Goal: Transaction & Acquisition: Purchase product/service

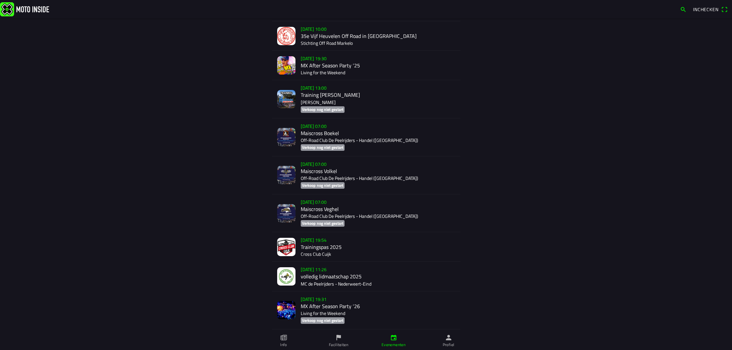
scroll to position [1257, 0]
click at [323, 165] on div "zo 16 nov. - 07:00 Maiscross Volkel Off-Road Club De Peelrijders - Handel (NB) …" at bounding box center [378, 176] width 154 height 38
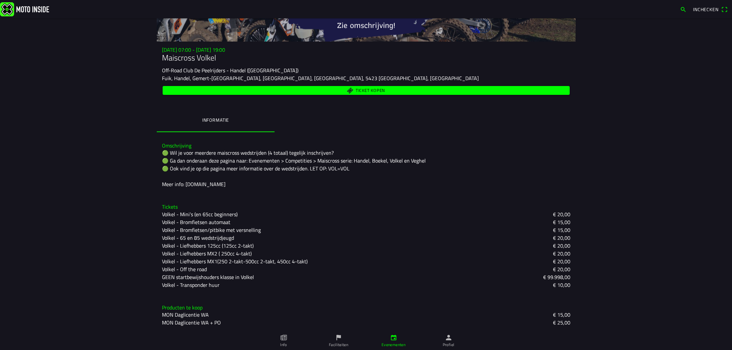
scroll to position [81, 0]
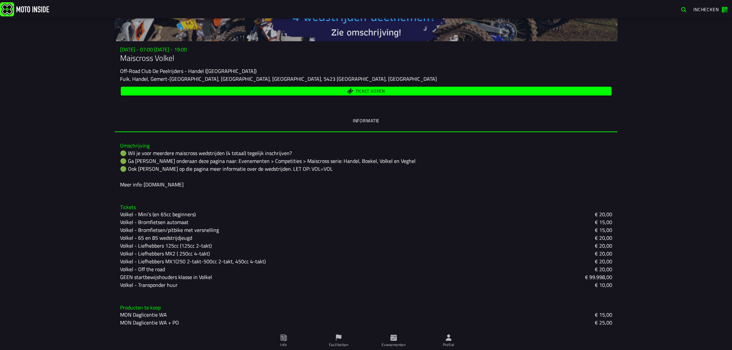
scroll to position [82, 0]
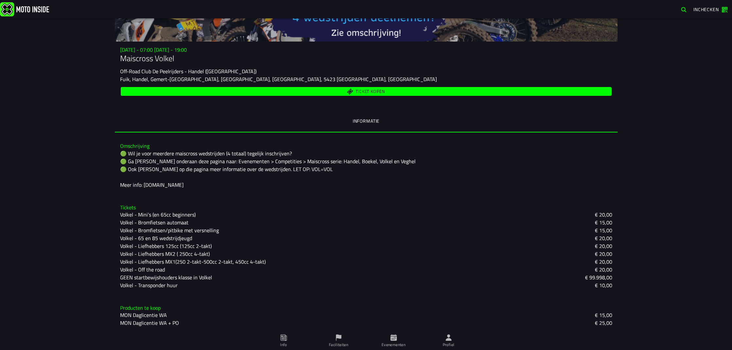
click at [309, 91] on span "Ticket kopen" at bounding box center [365, 91] width 483 height 6
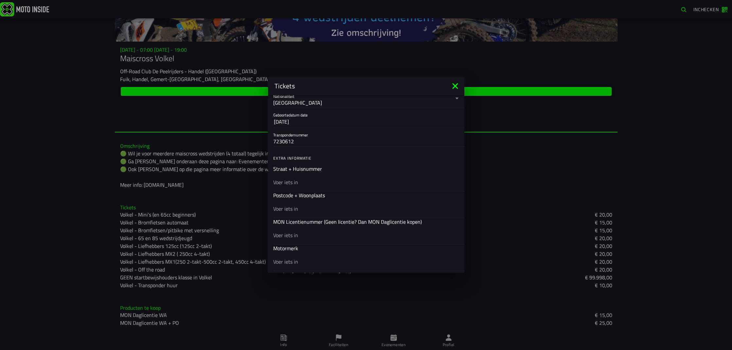
scroll to position [152, 0]
click at [0, 0] on div at bounding box center [0, 0] width 0 height 0
click at [328, 186] on input "text" at bounding box center [366, 182] width 186 height 8
type input "Doktersheide 8"
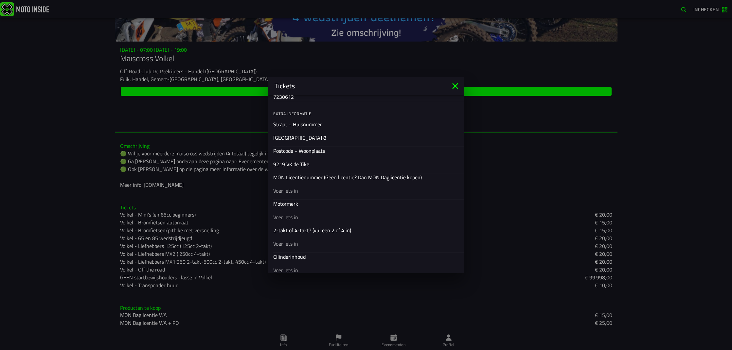
scroll to position [196, 0]
type input "9219 VK de Tike"
click at [325, 218] on input "text" at bounding box center [366, 217] width 186 height 8
type input "GasGas"
click at [327, 246] on input "text" at bounding box center [366, 244] width 186 height 8
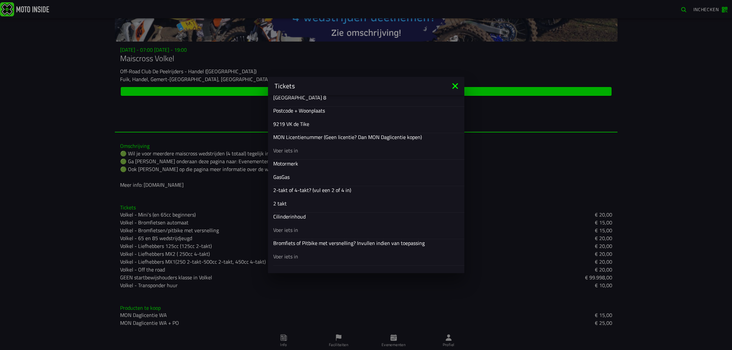
scroll to position [240, 0]
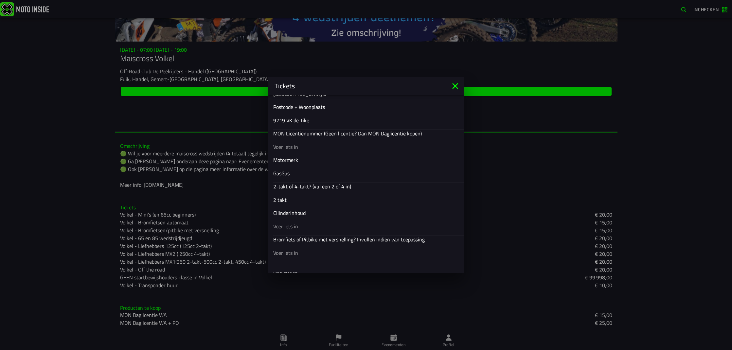
type input "2 takt"
click at [315, 225] on input "text" at bounding box center [366, 227] width 186 height 8
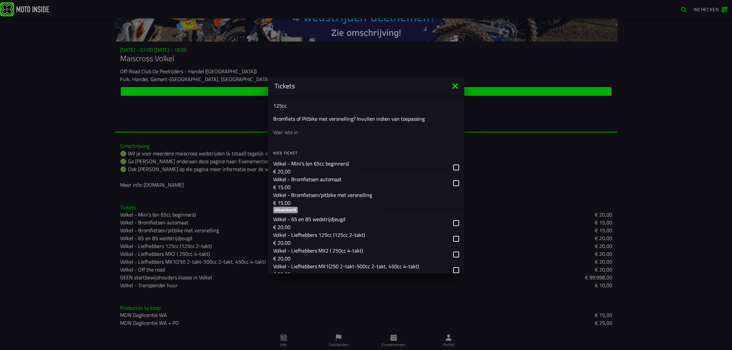
scroll to position [361, 0]
type input "125cc"
click at [0, 0] on div "button" at bounding box center [0, 0] width 0 height 0
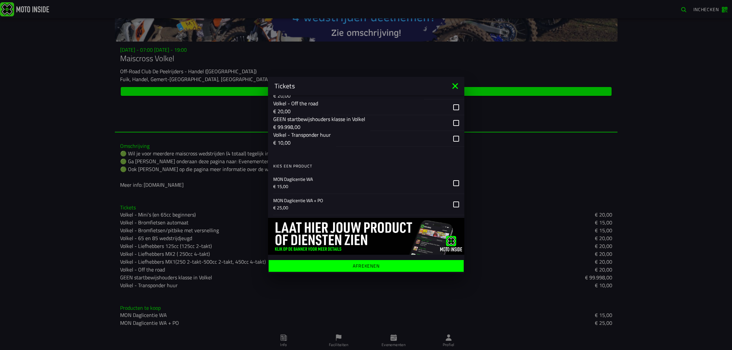
scroll to position [539, 0]
click at [366, 264] on ion-label "Afrekenen" at bounding box center [366, 266] width 27 height 5
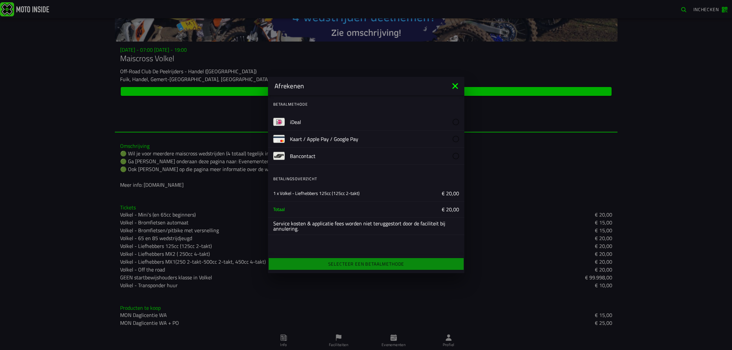
click at [0, 0] on slot "iDeal" at bounding box center [0, 0] width 0 height 0
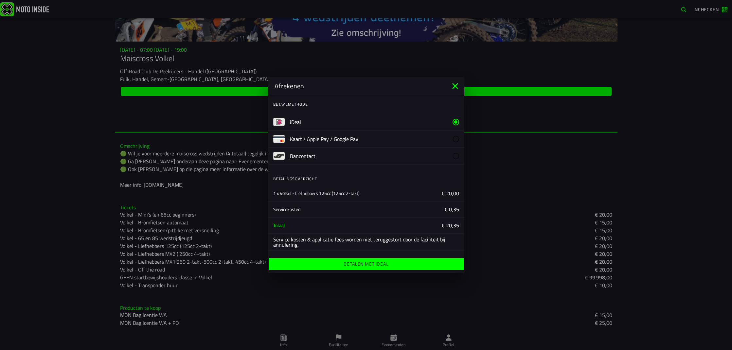
click at [361, 262] on ion-label "Betalen met iDeal" at bounding box center [366, 264] width 45 height 5
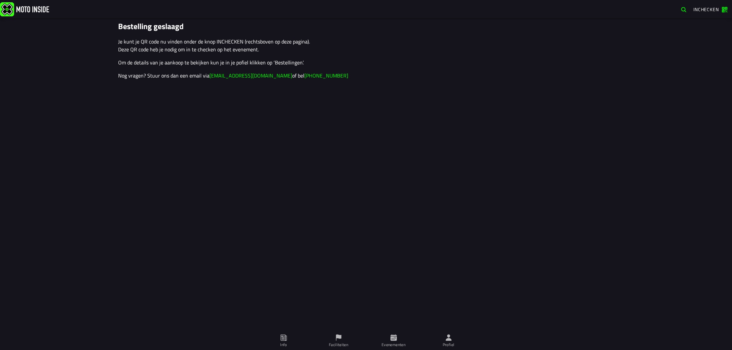
click at [393, 340] on icon at bounding box center [393, 337] width 6 height 6
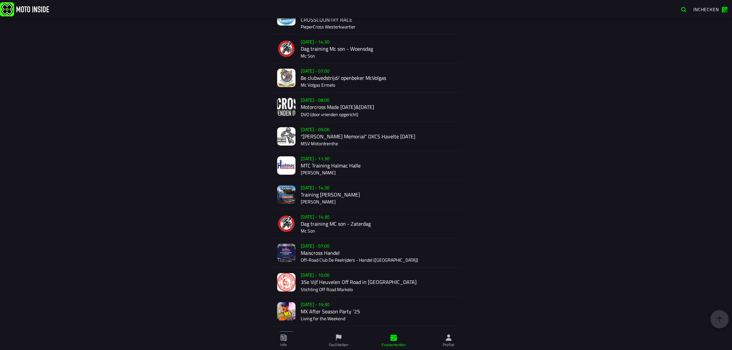
scroll to position [995, 0]
click at [314, 248] on div "Su 2 Nov - 07:00 Maiscross Handel Off-Road Club De Peelrijders - Handel (NB)" at bounding box center [378, 252] width 154 height 29
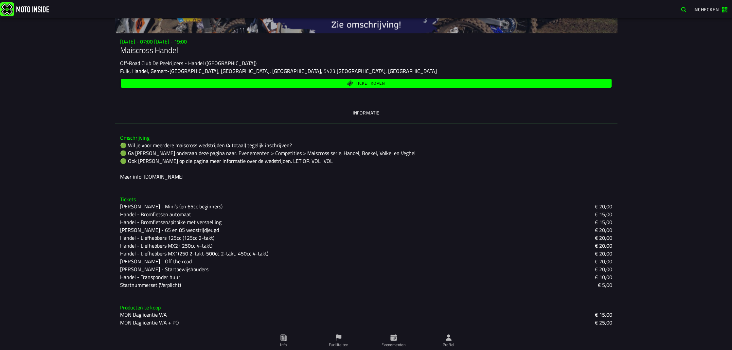
scroll to position [90, 0]
click at [0, 0] on icon at bounding box center [0, 0] width 0 height 0
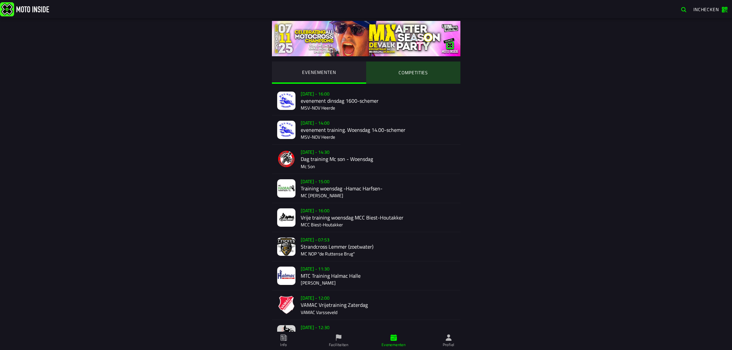
click at [432, 70] on ion-segment-button "COMPETITIES" at bounding box center [413, 73] width 94 height 22
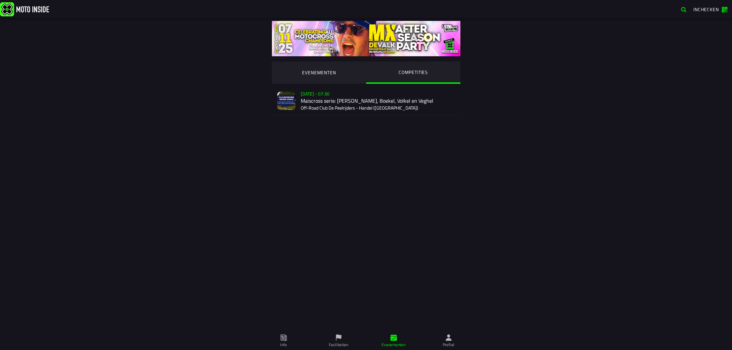
click at [364, 103] on div "Su 2 Nov - 07:30 Maiscross serie: Handel, Boekel, Volkel en Veghel Off-Road Clu…" at bounding box center [378, 100] width 154 height 29
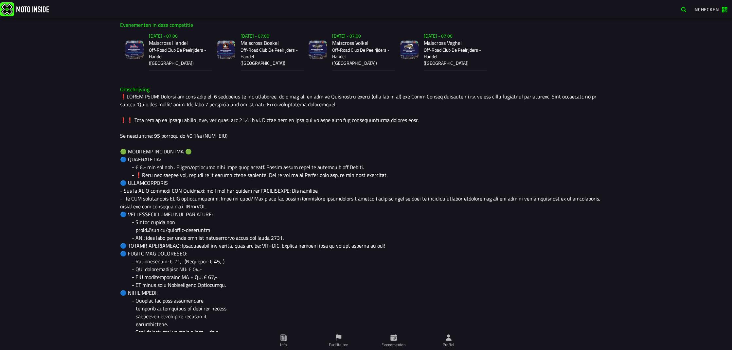
scroll to position [211, 0]
click at [258, 52] on p "Off-Road Club De Peelrijders - Handel (NB)" at bounding box center [270, 57] width 58 height 20
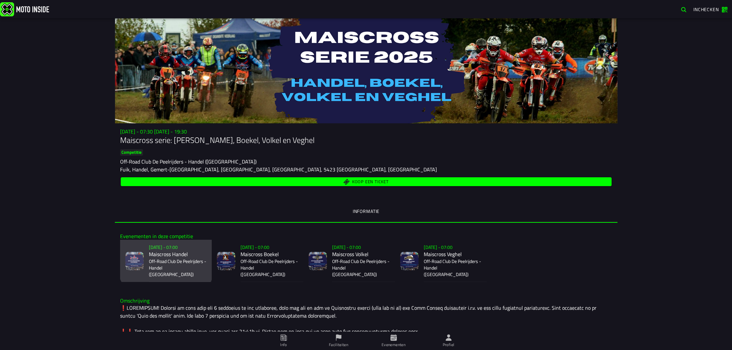
click at [170, 263] on p "Off-Road Club De Peelrijders - Handel (NB)" at bounding box center [178, 268] width 58 height 20
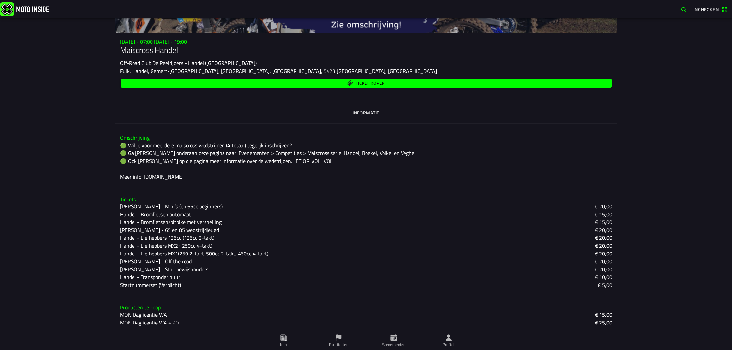
scroll to position [90, 0]
click at [205, 83] on span "Ticket kopen" at bounding box center [365, 84] width 483 height 6
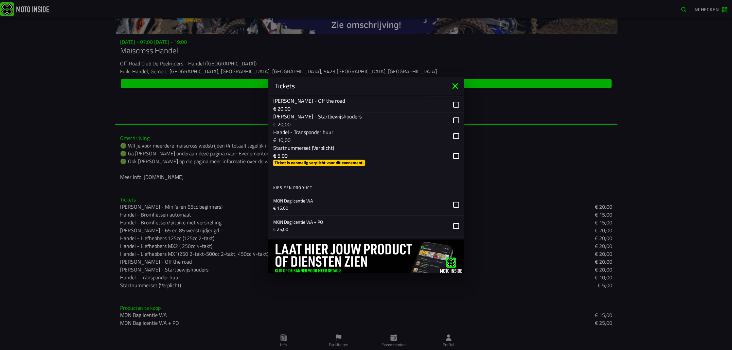
scroll to position [561, 0]
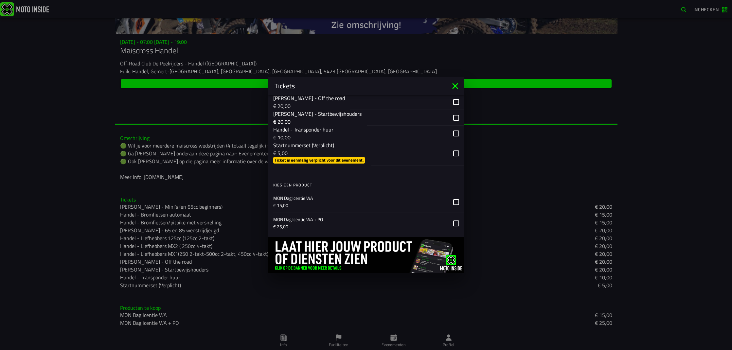
click at [324, 155] on p "€ 5,00" at bounding box center [319, 153] width 93 height 8
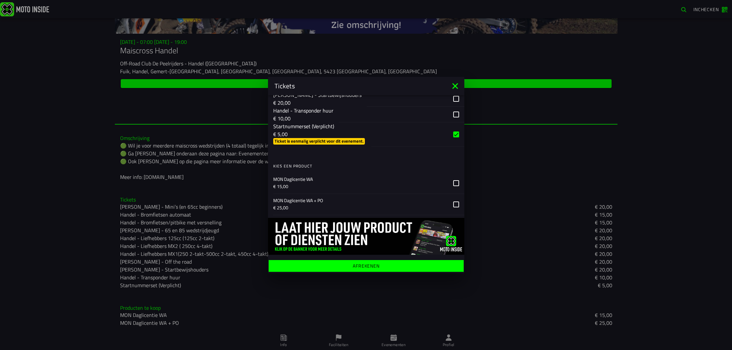
scroll to position [580, 0]
click at [382, 265] on span "Afrekenen" at bounding box center [366, 266] width 185 height 5
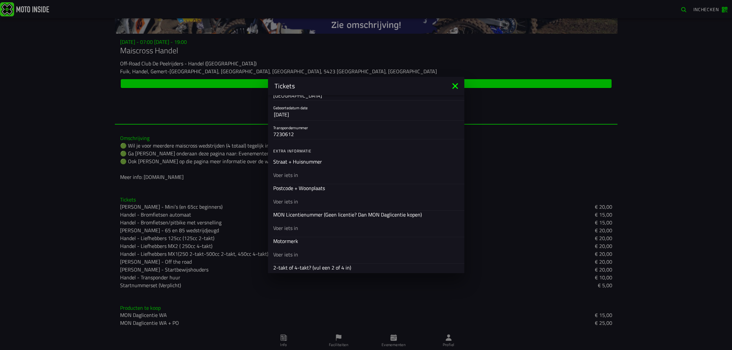
scroll to position [157, 0]
click at [299, 178] on input "text" at bounding box center [366, 177] width 186 height 8
type input "Doktersheide 8"
type input "9219 VK"
type input "de Tike"
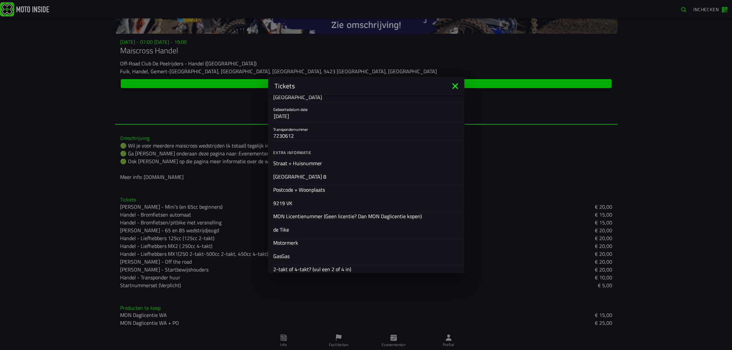
type input "GasGas"
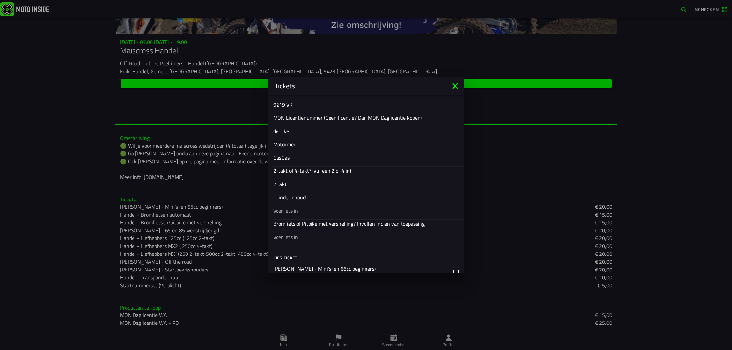
type input "2 takt"
type input "125cc"
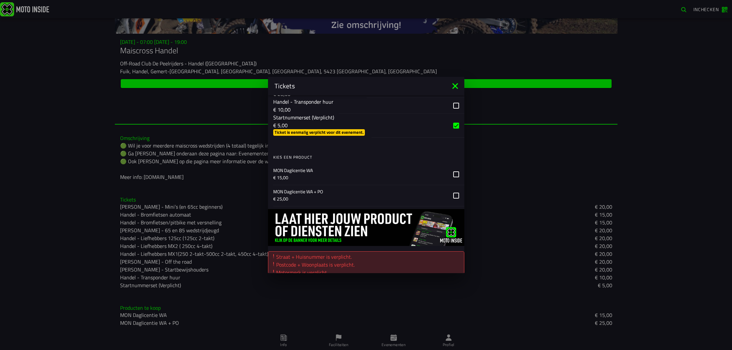
scroll to position [589, 0]
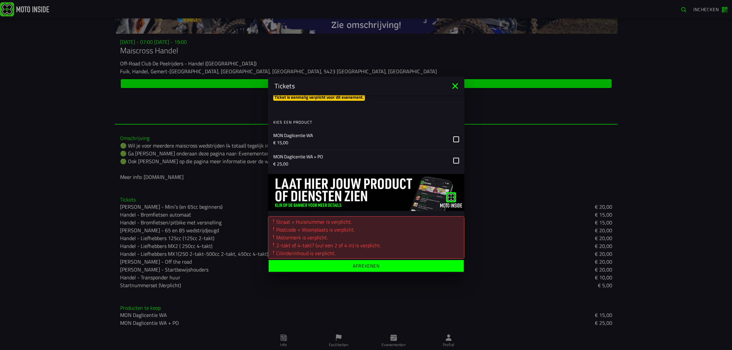
click at [364, 265] on ion-label "Afrekenen" at bounding box center [366, 266] width 27 height 5
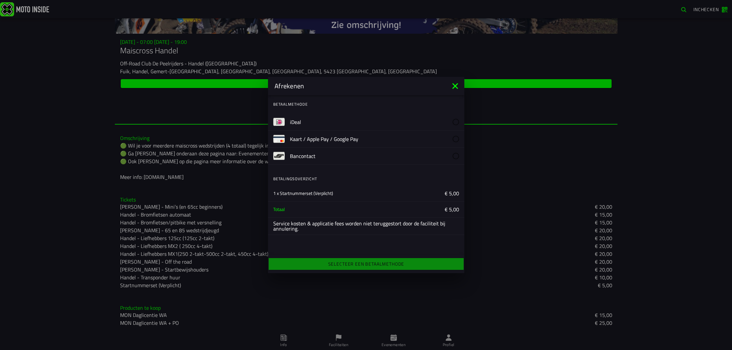
click at [0, 0] on slot "iDeal" at bounding box center [0, 0] width 0 height 0
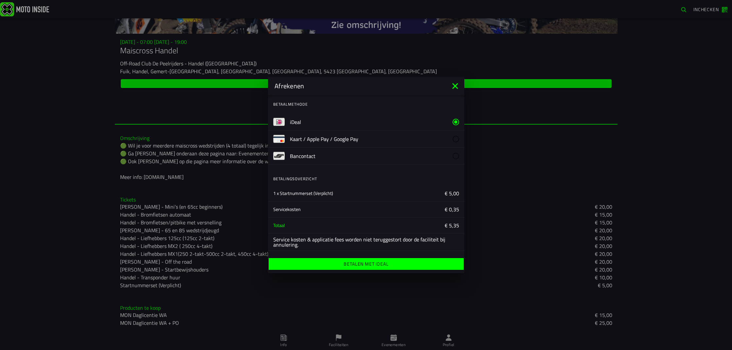
click at [359, 263] on ion-label "Betalen met iDeal" at bounding box center [366, 264] width 45 height 5
